Goal: Task Accomplishment & Management: Complete application form

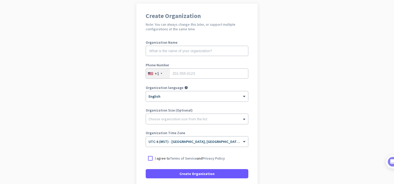
scroll to position [80, 0]
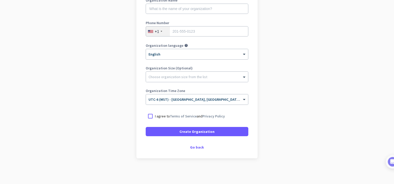
drag, startPoint x: 103, startPoint y: 89, endPoint x: 39, endPoint y: 10, distance: 101.1
click at [39, 10] on app-onboarding-organization "Create Organization Note: You can always change this later, or support multiple…" at bounding box center [197, 72] width 394 height 223
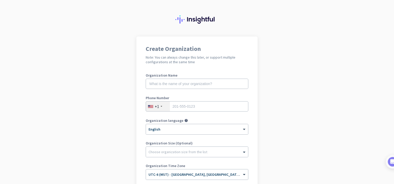
scroll to position [0, 0]
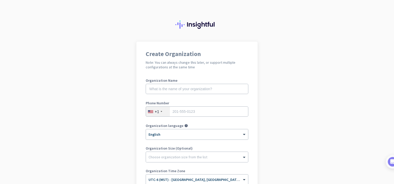
scroll to position [80, 0]
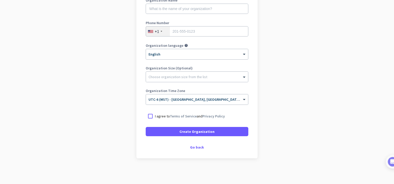
click at [196, 152] on div "Create Organization Note: You can always change this later, or support multiple…" at bounding box center [196, 59] width 121 height 197
click at [195, 149] on div "Go back" at bounding box center [197, 148] width 103 height 4
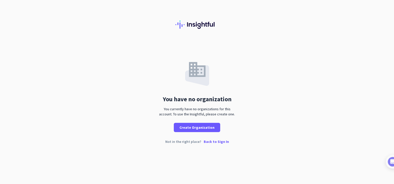
click at [212, 142] on p "Back to Sign In" at bounding box center [215, 142] width 25 height 4
